Goal: Information Seeking & Learning: Check status

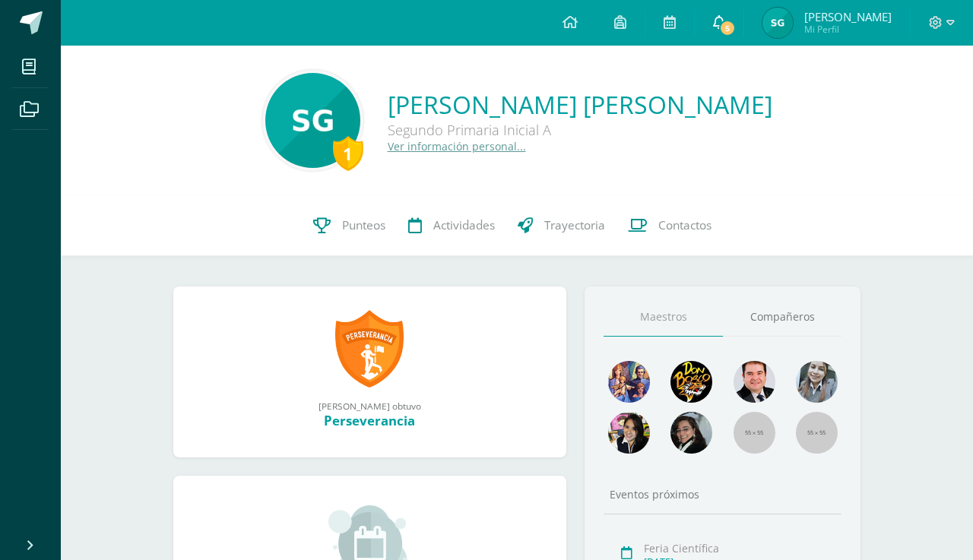
click at [725, 24] on span "5" at bounding box center [727, 28] width 17 height 17
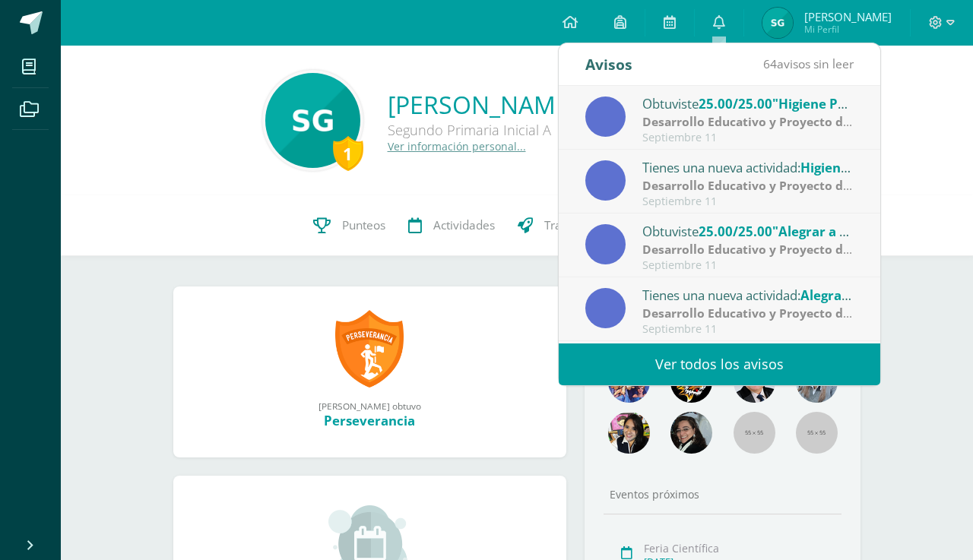
click at [711, 365] on link "Ver todos los avisos" at bounding box center [720, 365] width 322 height 42
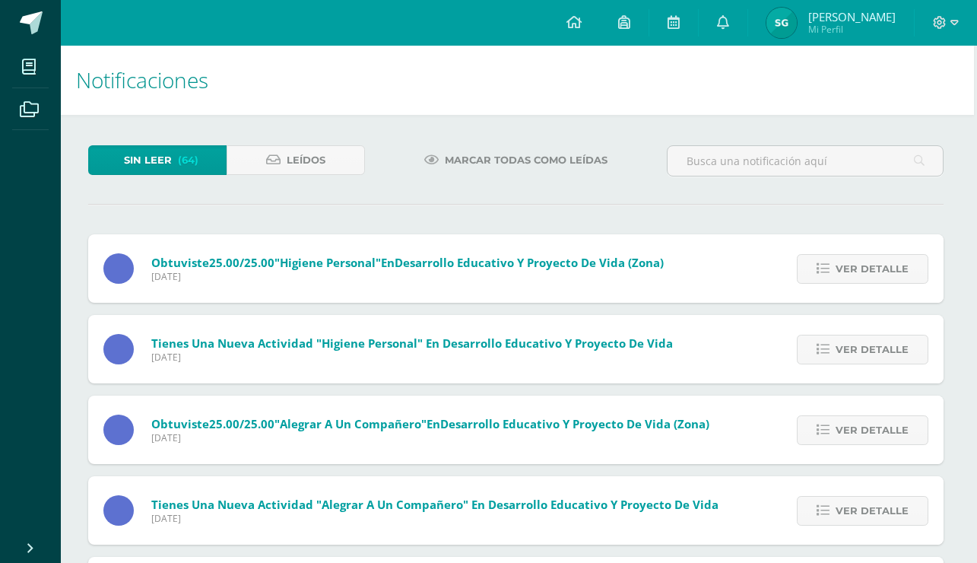
scroll to position [0, 3]
click at [292, 168] on span "Leídos" at bounding box center [306, 160] width 39 height 28
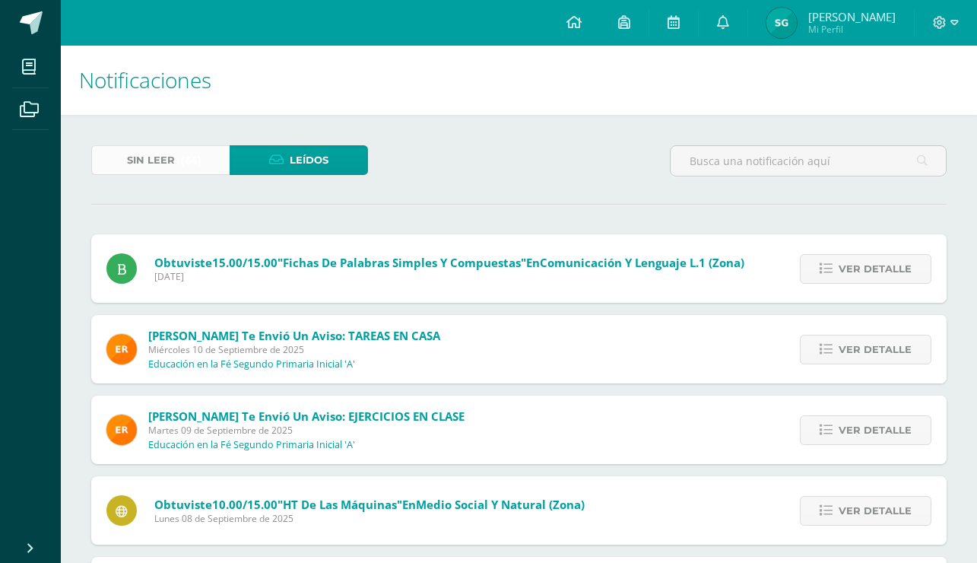
click at [163, 163] on span "Sin leer" at bounding box center [151, 160] width 48 height 28
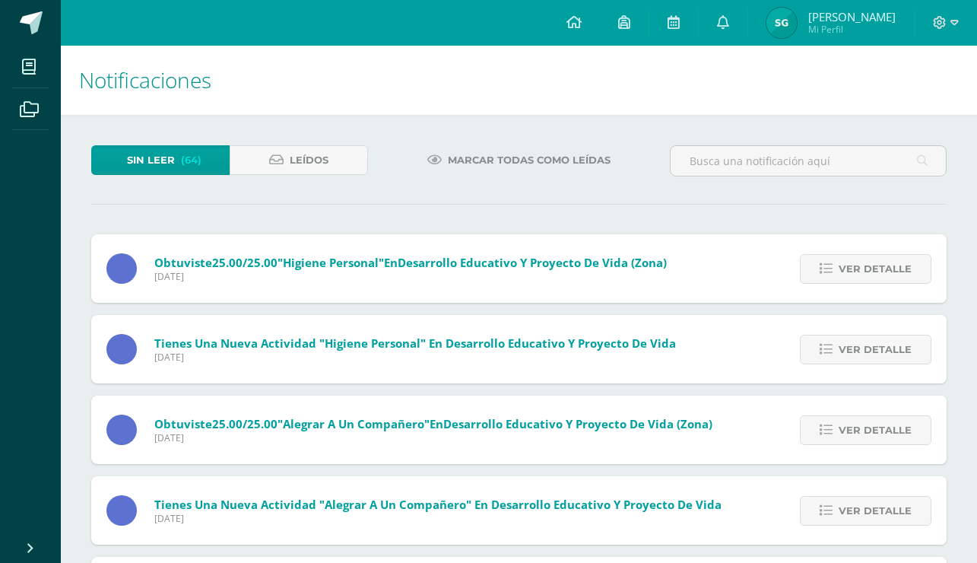
click at [778, 38] on link "Sergio Alejandro Mi Perfil" at bounding box center [831, 23] width 166 height 46
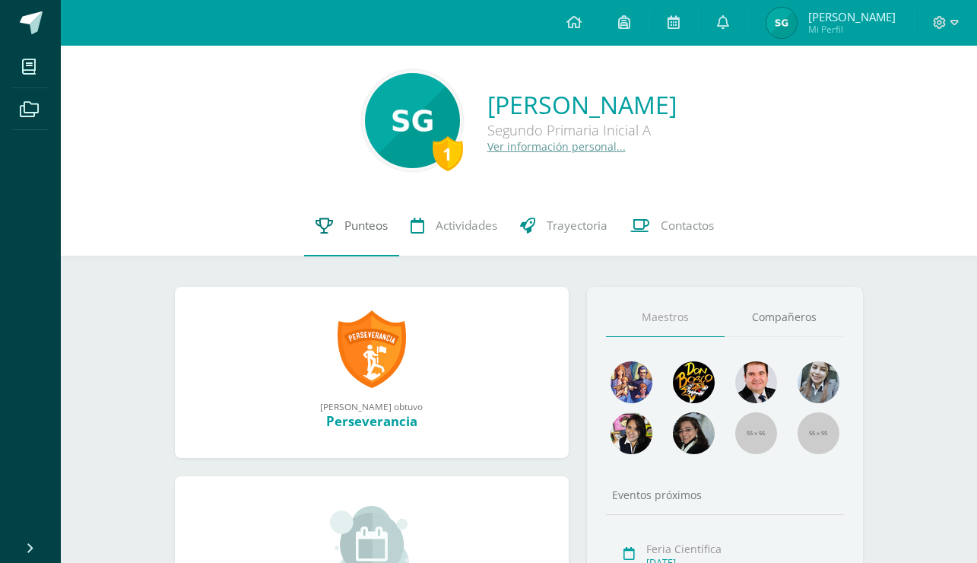
click at [348, 227] on link "Punteos" at bounding box center [351, 225] width 95 height 61
